Goal: Task Accomplishment & Management: Complete application form

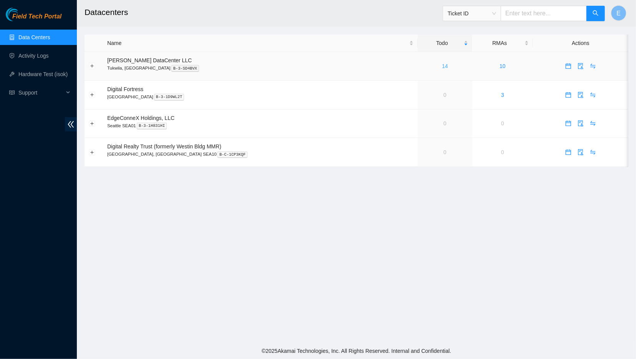
click at [442, 65] on link "14" at bounding box center [445, 66] width 6 height 6
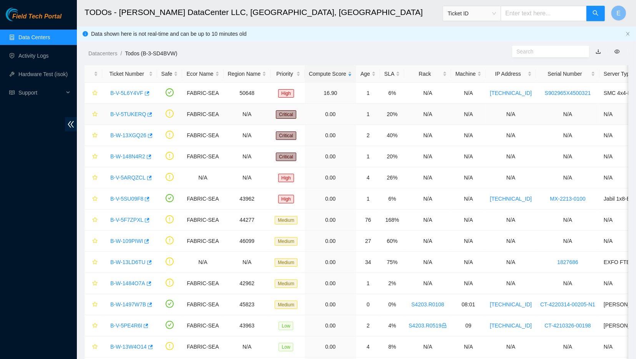
click at [126, 112] on link "B-V-5TUKERQ" at bounding box center [128, 114] width 36 height 6
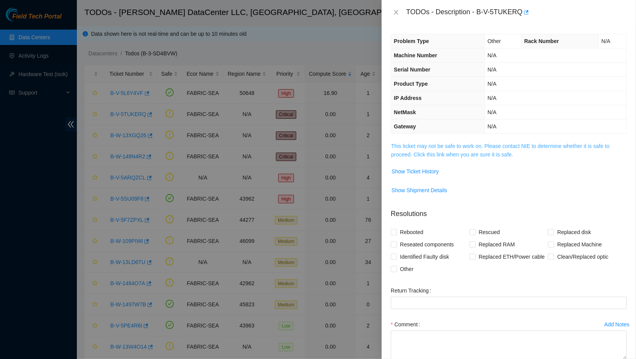
click at [399, 145] on link "This ticket may not be safe to work on. Please contact NIE to determine whether…" at bounding box center [500, 150] width 218 height 15
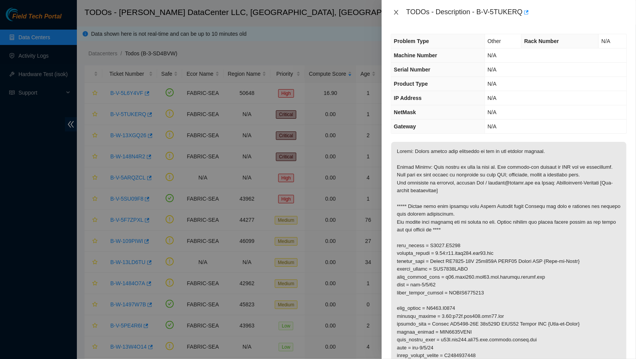
click at [395, 12] on icon "close" at bounding box center [396, 12] width 4 height 5
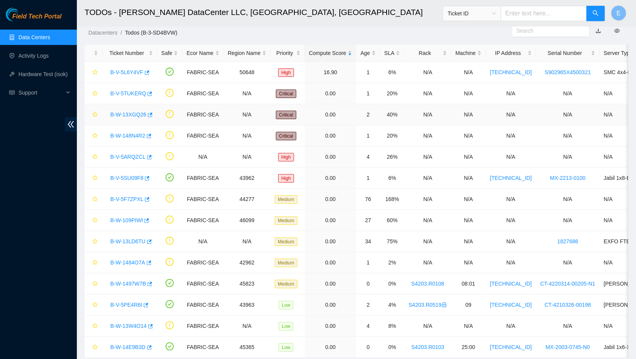
scroll to position [41, 0]
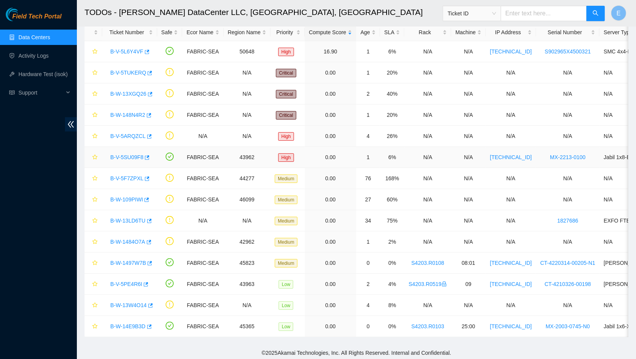
click at [128, 157] on link "B-V-5SU09F8" at bounding box center [126, 157] width 33 height 6
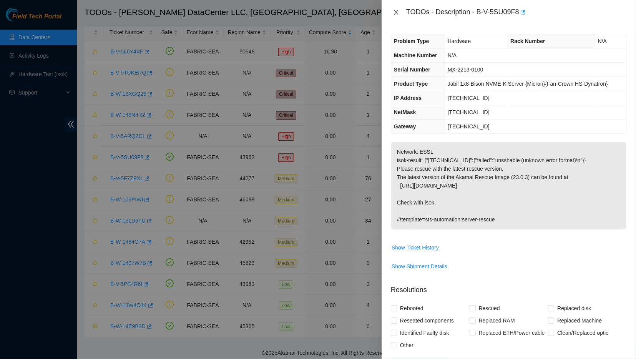
click at [392, 15] on button "Close" at bounding box center [396, 12] width 11 height 7
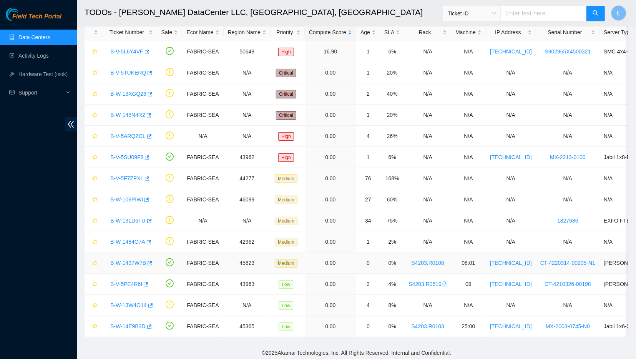
click at [137, 264] on link "B-W-1497W7B" at bounding box center [128, 263] width 36 height 6
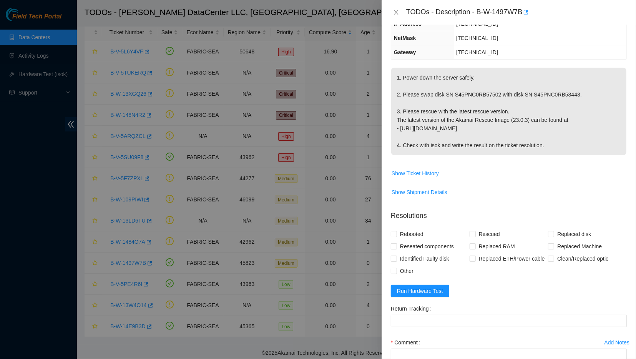
scroll to position [92, 0]
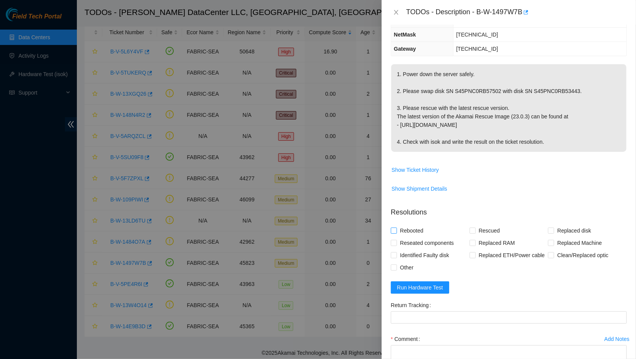
click at [417, 229] on span "Rebooted" at bounding box center [412, 230] width 30 height 12
click at [396, 229] on input "Rebooted" at bounding box center [393, 229] width 5 height 5
checkbox input "true"
click at [473, 230] on input "Rescued" at bounding box center [471, 229] width 5 height 5
checkbox input "true"
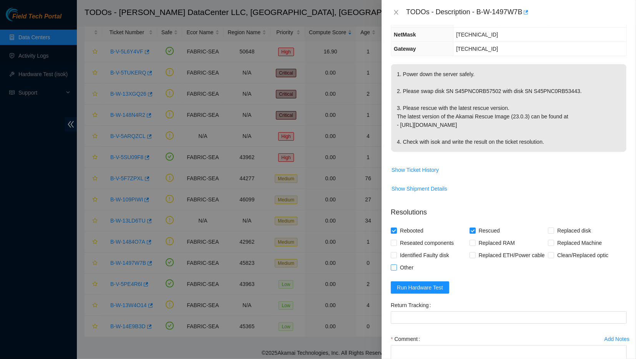
click at [401, 265] on span "Other" at bounding box center [407, 267] width 20 height 12
click at [396, 265] on input "Other" at bounding box center [393, 266] width 5 height 5
checkbox input "true"
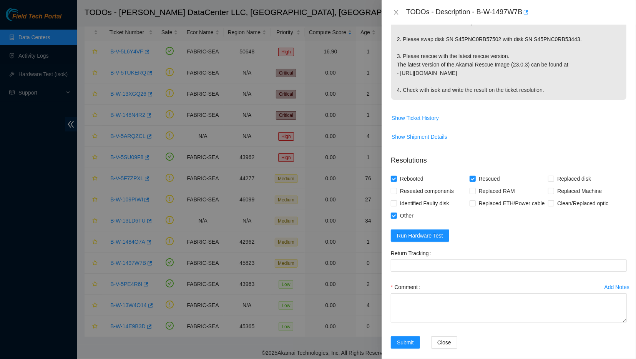
scroll to position [143, 0]
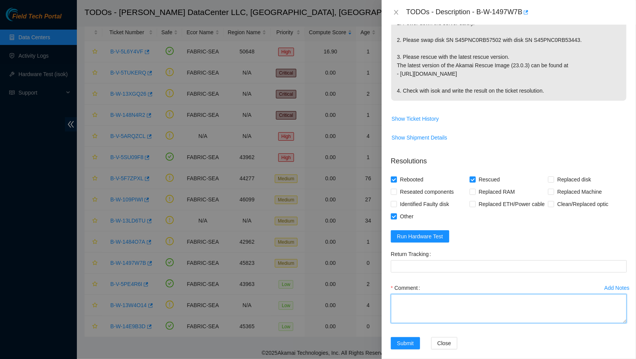
click at [470, 305] on textarea "Comment" at bounding box center [509, 308] width 236 height 29
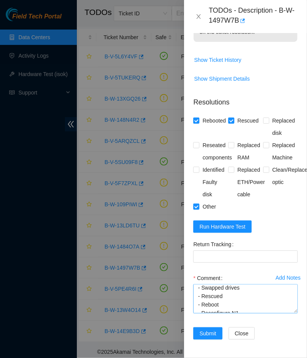
scroll to position [8, 0]
click at [242, 293] on textarea "- Powered down machine - Swapped drives - Rescued - Reboot - Reconfigure N1 - R…" at bounding box center [245, 298] width 104 height 29
type textarea "- Powered down machine - Swapped (other in the resolution) - Rescued - Reboot -…"
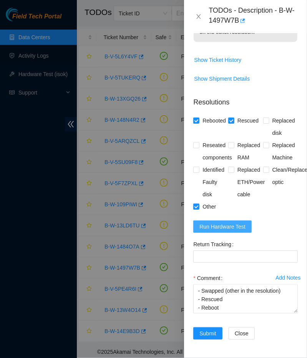
click at [219, 227] on span "Run Hardware Test" at bounding box center [222, 226] width 46 height 8
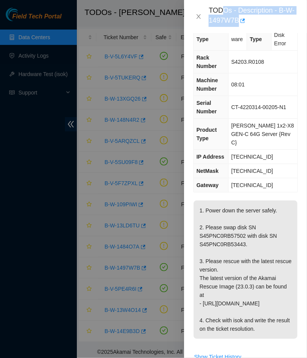
scroll to position [0, 0]
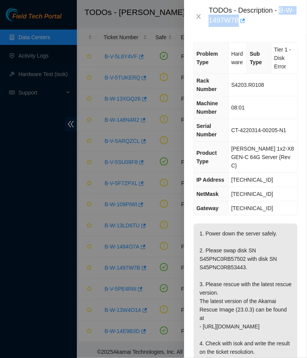
drag, startPoint x: 256, startPoint y: 240, endPoint x: 276, endPoint y: 10, distance: 231.2
click at [276, 33] on div "Problem Type Hardware Sub Type Tier 1 - Disk Error Rack Number S4203.R0108 Mach…" at bounding box center [245, 195] width 123 height 325
copy div "B-W-1497W7B"
click at [235, 258] on p "1. Power down the server safely. 2. Please swap disk SN S45PNC0RB57502 with dis…" at bounding box center [246, 292] width 104 height 138
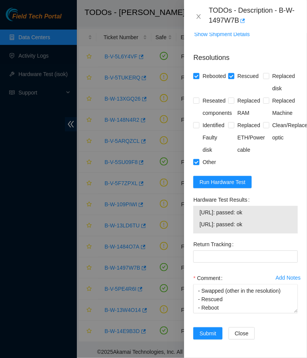
drag, startPoint x: 262, startPoint y: 227, endPoint x: 194, endPoint y: 214, distance: 69.7
click at [194, 214] on div "[URL]: passed: ok [URL]: passed: ok" at bounding box center [245, 220] width 104 height 28
copy tbody "[URL]: passed: ok [URL]: passed: ok"
click at [198, 152] on div "Identified Faulty disk" at bounding box center [210, 137] width 35 height 37
click at [210, 333] on span "Submit" at bounding box center [207, 333] width 17 height 8
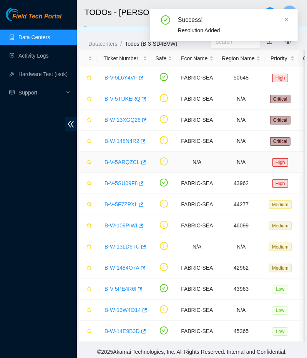
scroll to position [0, 0]
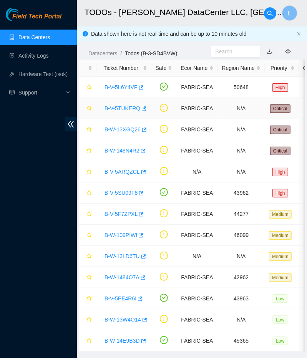
click at [127, 107] on link "B-V-5TUKERQ" at bounding box center [122, 108] width 36 height 6
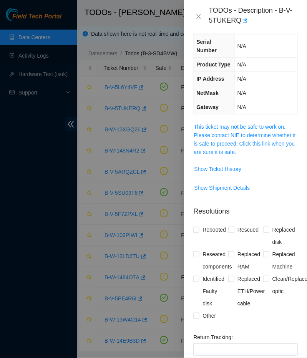
scroll to position [33, 0]
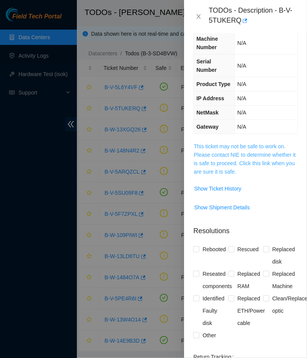
click at [225, 148] on link "This ticket may not be safe to work on. Please contact NIE to determine whether…" at bounding box center [245, 158] width 102 height 31
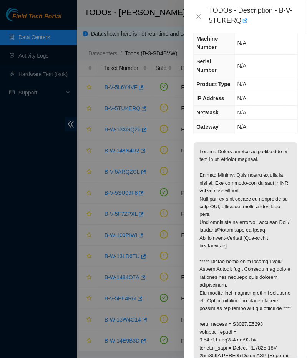
scroll to position [0, 0]
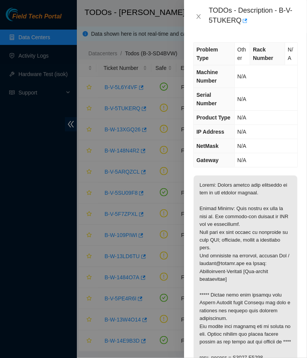
click at [195, 21] on div "TODOs - Description - B-V-5TUKERQ" at bounding box center [245, 16] width 104 height 21
click at [197, 15] on icon "close" at bounding box center [199, 16] width 4 height 5
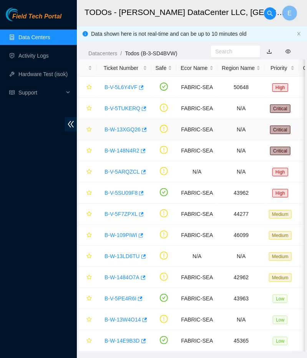
click at [126, 129] on link "B-W-13XGQ26" at bounding box center [122, 129] width 36 height 6
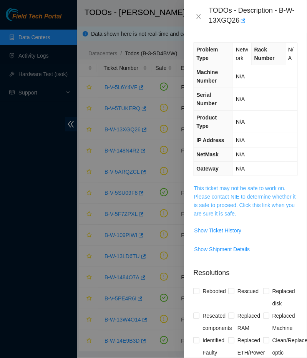
click at [226, 193] on link "This ticket may not be safe to work on. Please contact NIE to determine whether…" at bounding box center [245, 200] width 102 height 31
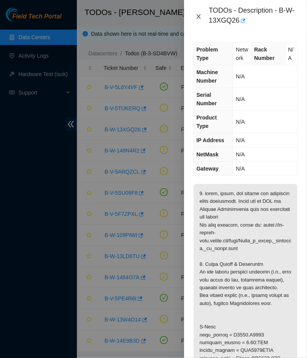
click at [197, 15] on icon "close" at bounding box center [198, 16] width 6 height 6
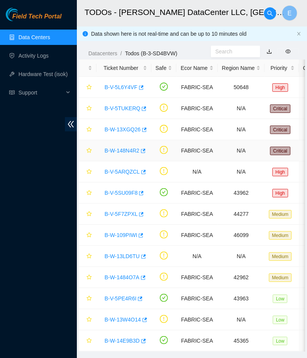
click at [126, 152] on link "B-W-148N4R2" at bounding box center [121, 150] width 35 height 6
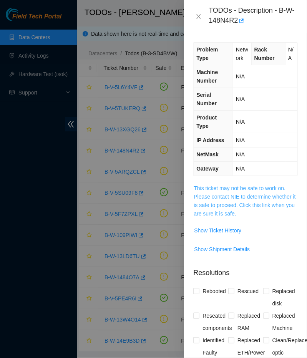
click at [220, 193] on link "This ticket may not be safe to work on. Please contact NIE to determine whether…" at bounding box center [245, 200] width 102 height 31
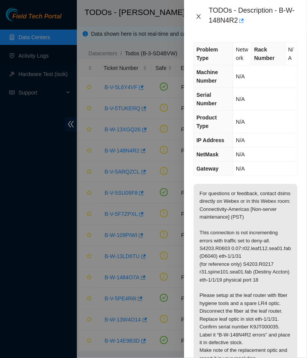
click at [195, 16] on icon "close" at bounding box center [198, 16] width 6 height 6
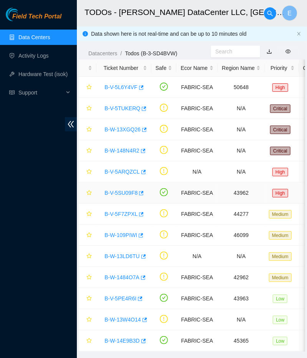
click at [118, 190] on link "B-V-5SU09F8" at bounding box center [120, 193] width 33 height 6
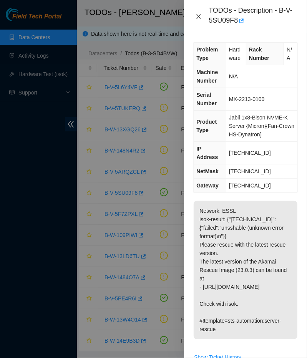
click at [198, 17] on icon "close" at bounding box center [199, 16] width 4 height 5
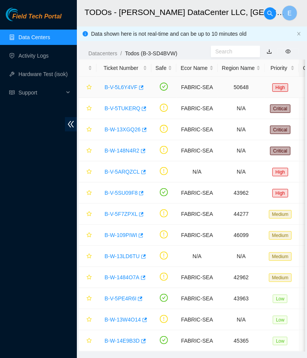
click at [129, 89] on link "B-V-5L6Y4VF" at bounding box center [120, 87] width 33 height 6
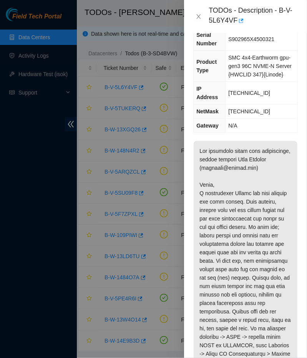
scroll to position [57, 0]
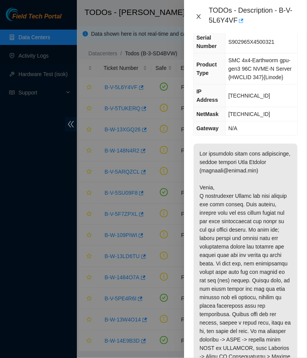
click at [198, 14] on icon "close" at bounding box center [198, 16] width 6 height 6
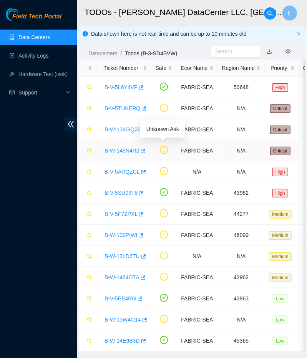
scroll to position [10, 0]
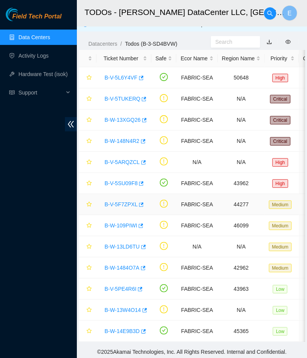
click at [123, 203] on link "B-V-5F7ZPXL" at bounding box center [120, 204] width 33 height 6
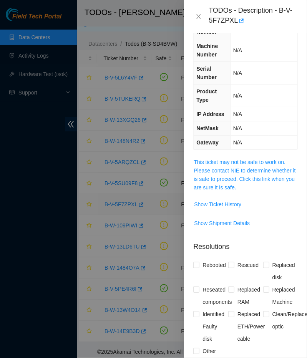
scroll to position [66, 0]
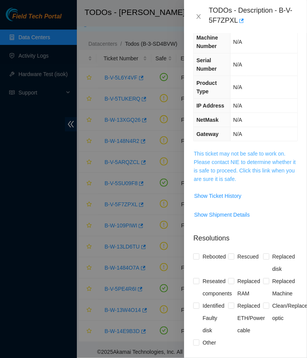
click at [208, 152] on link "This ticket may not be safe to work on. Please contact NIE to determine whether…" at bounding box center [245, 166] width 102 height 31
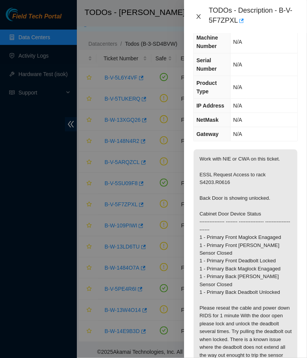
click at [199, 16] on icon "close" at bounding box center [199, 16] width 4 height 5
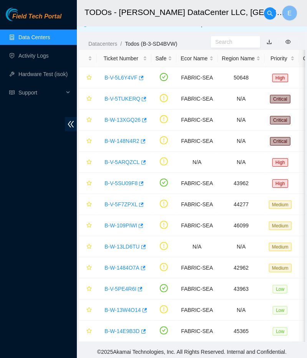
scroll to position [57, 0]
click at [118, 225] on link "B-W-109PIWI" at bounding box center [120, 225] width 33 height 6
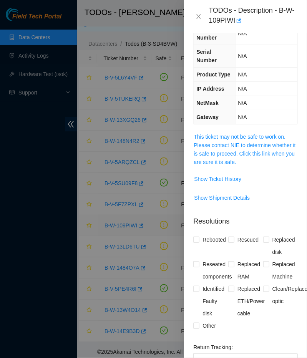
scroll to position [49, 0]
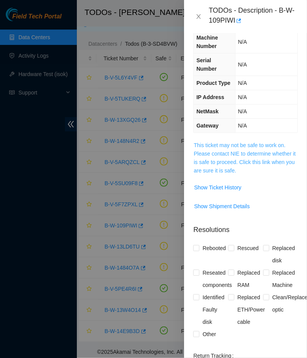
click at [199, 159] on link "This ticket may not be safe to work on. Please contact NIE to determine whether…" at bounding box center [245, 157] width 102 height 31
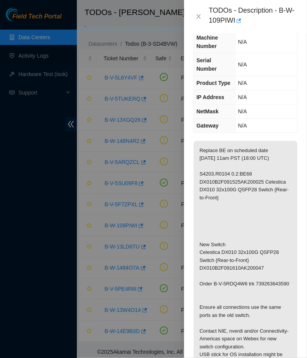
scroll to position [45, 0]
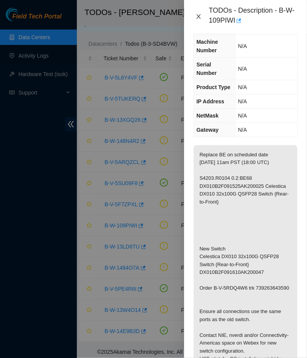
click at [199, 17] on icon "close" at bounding box center [198, 16] width 6 height 6
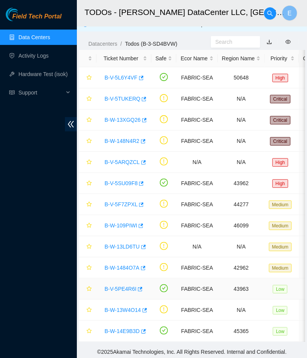
click at [124, 286] on link "B-V-5PE4R6I" at bounding box center [120, 289] width 32 height 6
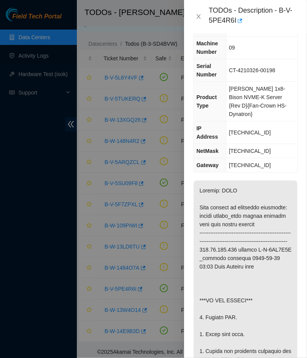
scroll to position [51, 0]
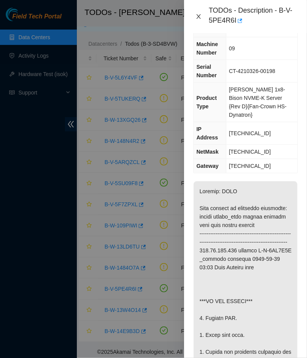
click at [196, 17] on icon "close" at bounding box center [198, 16] width 6 height 6
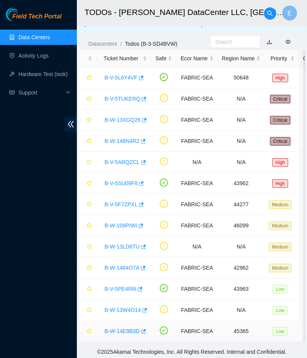
click at [121, 331] on link "B-W-14E9B3D" at bounding box center [121, 331] width 35 height 6
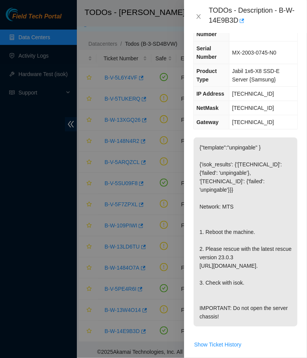
scroll to position [55, 0]
click at [31, 89] on div at bounding box center [153, 179] width 307 height 358
click at [199, 17] on icon "close" at bounding box center [199, 16] width 4 height 5
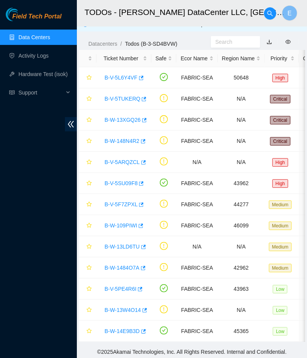
scroll to position [46, 0]
click at [124, 159] on link "B-V-5ARQZCL" at bounding box center [121, 162] width 35 height 6
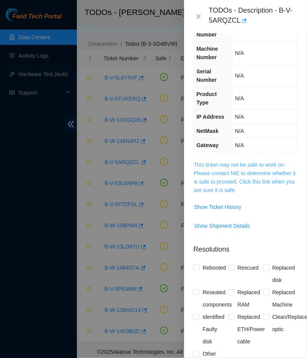
click at [212, 180] on link "This ticket may not be safe to work on. Please contact NIE to determine whether…" at bounding box center [245, 177] width 102 height 31
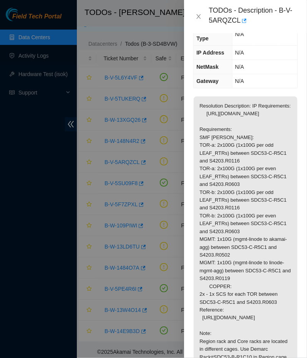
scroll to position [109, 0]
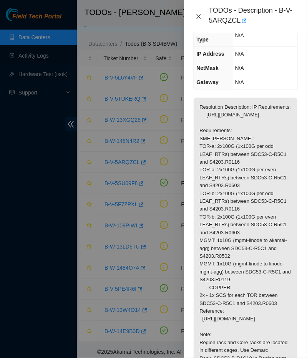
click at [197, 14] on icon "close" at bounding box center [198, 16] width 6 height 6
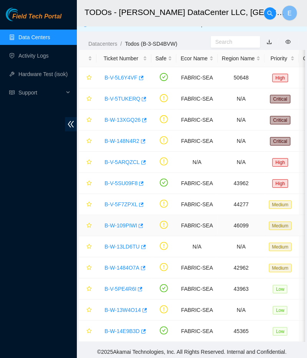
click at [108, 225] on link "B-W-109PIWI" at bounding box center [120, 225] width 33 height 6
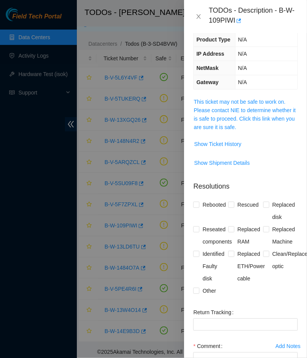
click at [255, 116] on span "This ticket may not be safe to work on. Please contact NIE to determine whether…" at bounding box center [246, 115] width 104 height 34
click at [245, 106] on link "This ticket may not be safe to work on. Please contact NIE to determine whether…" at bounding box center [245, 114] width 102 height 31
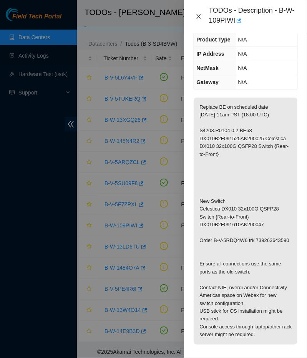
click at [199, 16] on icon "close" at bounding box center [199, 16] width 4 height 5
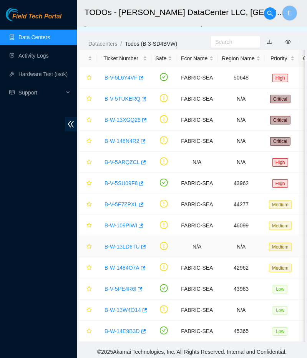
click at [122, 244] on link "B-W-13LD6TU" at bounding box center [121, 246] width 35 height 6
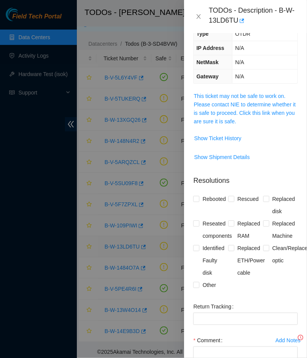
scroll to position [109, 0]
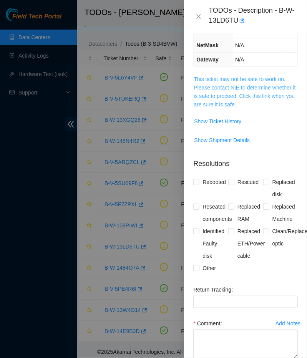
click at [255, 93] on link "This ticket may not be safe to work on. Please contact NIE to determine whether…" at bounding box center [245, 91] width 102 height 31
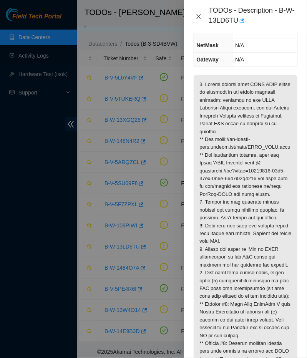
click at [201, 17] on icon "close" at bounding box center [198, 16] width 6 height 6
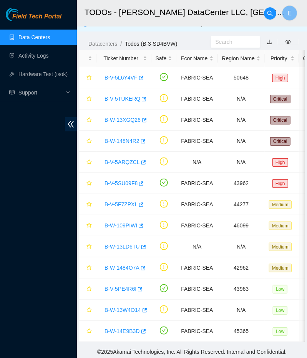
scroll to position [92, 0]
click at [125, 266] on link "B-W-1484O7A" at bounding box center [121, 268] width 35 height 6
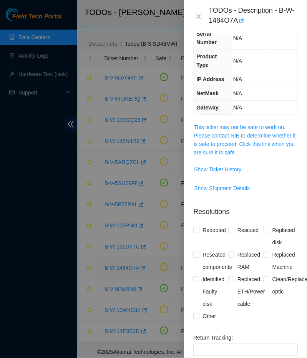
scroll to position [118, 0]
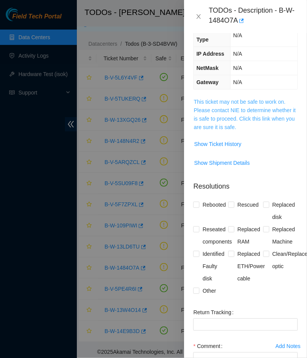
click at [257, 112] on link "This ticket may not be safe to work on. Please contact NIE to determine whether…" at bounding box center [245, 114] width 102 height 31
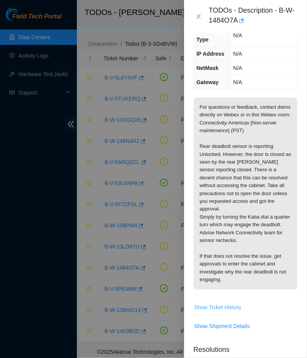
click at [220, 303] on span "Show Ticket History" at bounding box center [217, 307] width 47 height 8
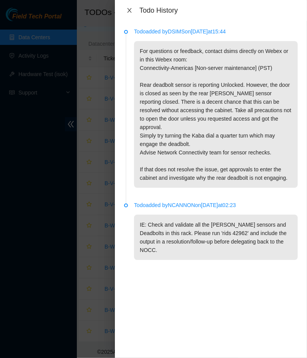
click at [128, 10] on icon "close" at bounding box center [129, 10] width 4 height 5
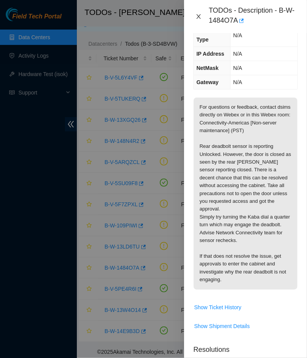
click at [201, 17] on icon "close" at bounding box center [198, 16] width 6 height 6
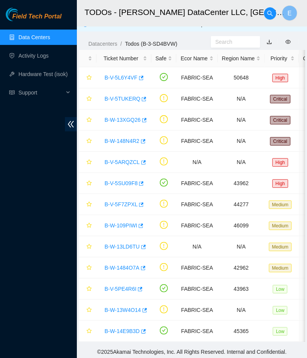
scroll to position [92, 0]
click at [121, 246] on link "B-W-13LD6TU" at bounding box center [121, 246] width 35 height 6
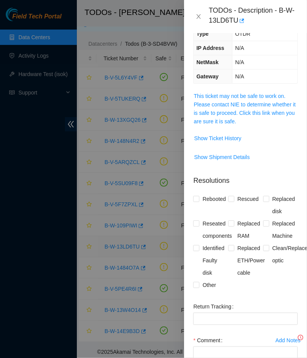
scroll to position [17, 0]
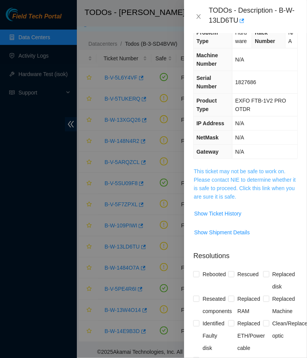
click at [203, 179] on link "This ticket may not be safe to work on. Please contact NIE to determine whether…" at bounding box center [245, 183] width 102 height 31
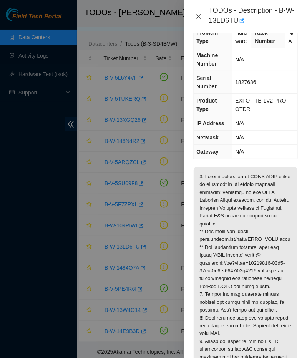
click at [198, 14] on icon "close" at bounding box center [198, 16] width 6 height 6
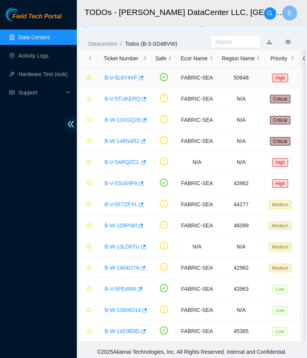
scroll to position [21, 0]
click at [127, 160] on link "B-V-5ARQZCL" at bounding box center [121, 162] width 35 height 6
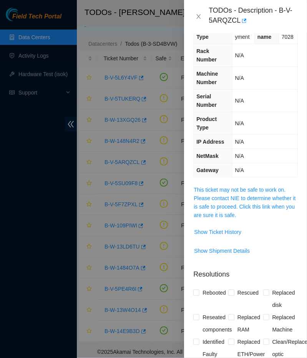
scroll to position [17, 0]
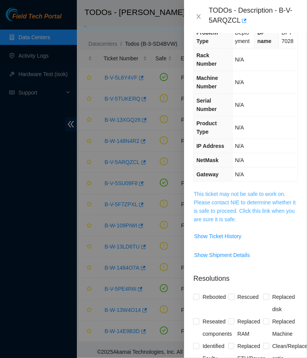
click at [218, 200] on link "This ticket may not be safe to work on. Please contact NIE to determine whether…" at bounding box center [245, 206] width 102 height 31
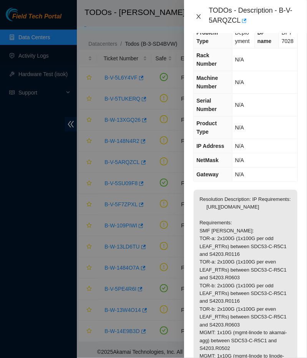
click at [199, 14] on icon "close" at bounding box center [198, 16] width 6 height 6
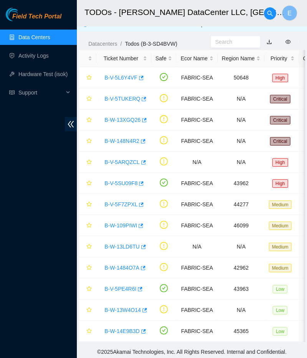
scroll to position [21, 0]
click at [120, 224] on link "B-W-109PIWI" at bounding box center [120, 225] width 33 height 6
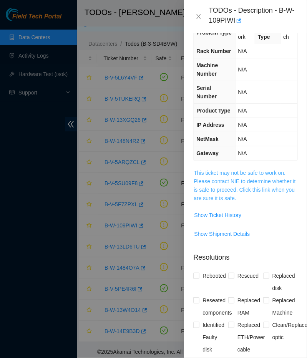
click at [196, 170] on link "This ticket may not be safe to work on. Please contact NIE to determine whether…" at bounding box center [245, 185] width 102 height 31
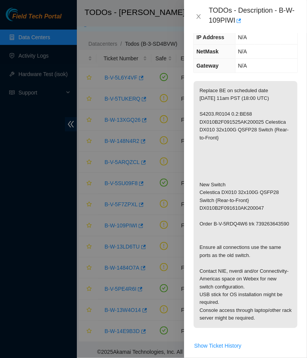
scroll to position [108, 0]
click at [199, 18] on icon "close" at bounding box center [198, 16] width 6 height 6
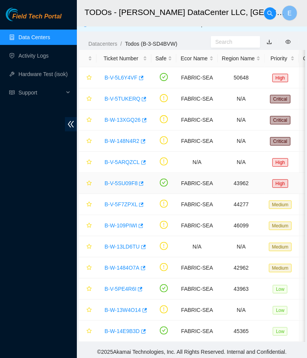
click at [135, 180] on link "B-V-5SU09F8" at bounding box center [120, 183] width 33 height 6
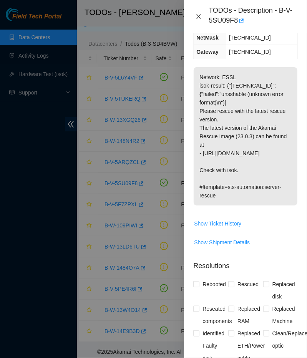
click at [198, 15] on icon "close" at bounding box center [198, 16] width 6 height 6
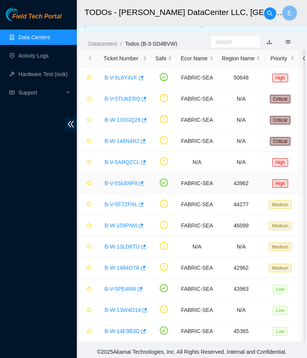
click at [119, 183] on link "B-V-5SU09F8" at bounding box center [120, 183] width 33 height 6
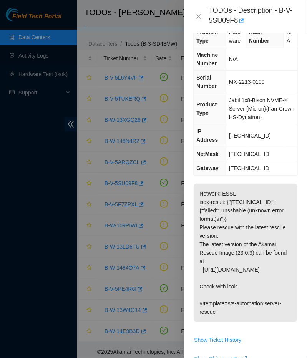
scroll to position [0, 0]
